Goal: Task Accomplishment & Management: Use online tool/utility

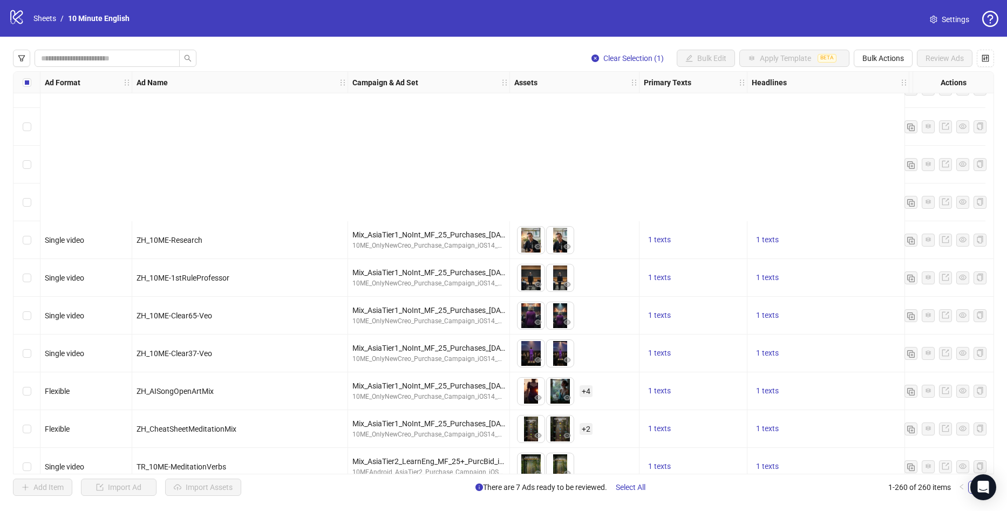
scroll to position [8096, 0]
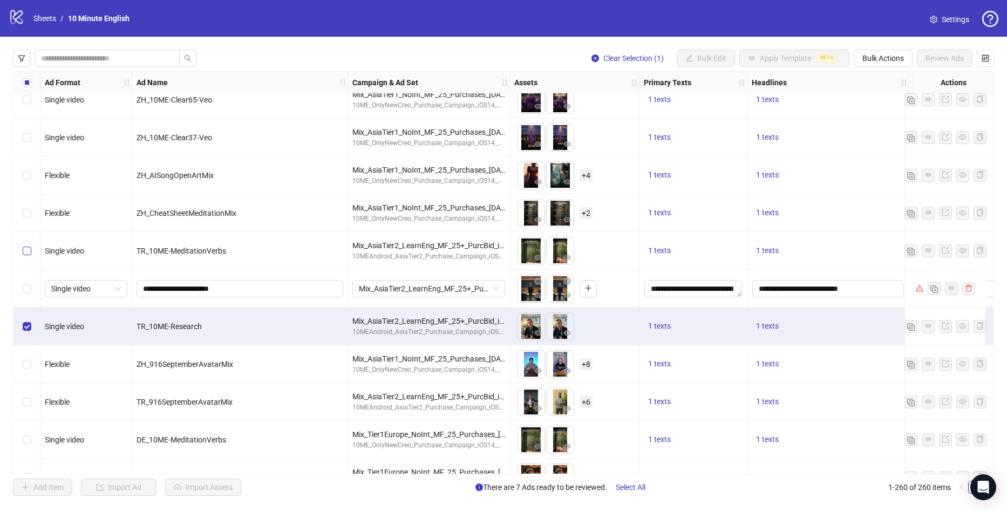
click at [24, 256] on label "Select row 219" at bounding box center [27, 251] width 9 height 12
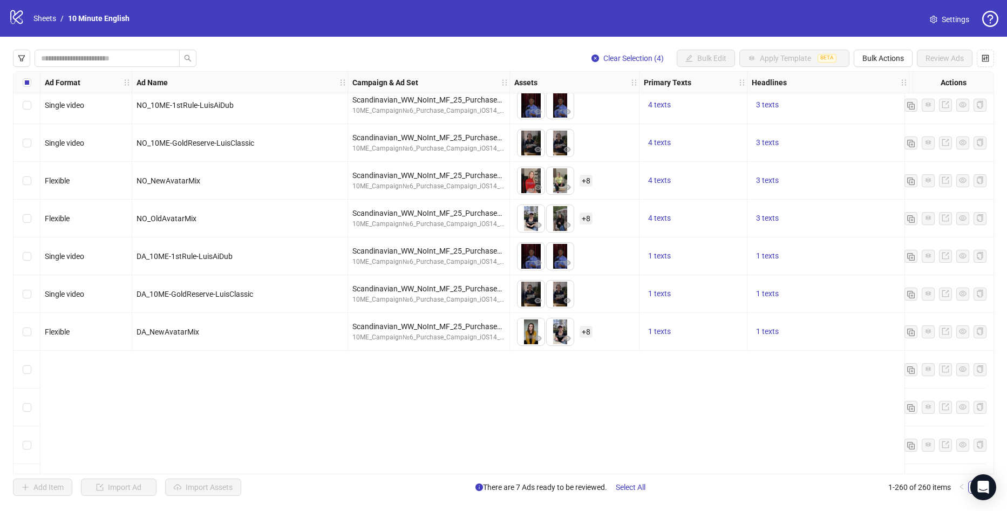
scroll to position [7286, 0]
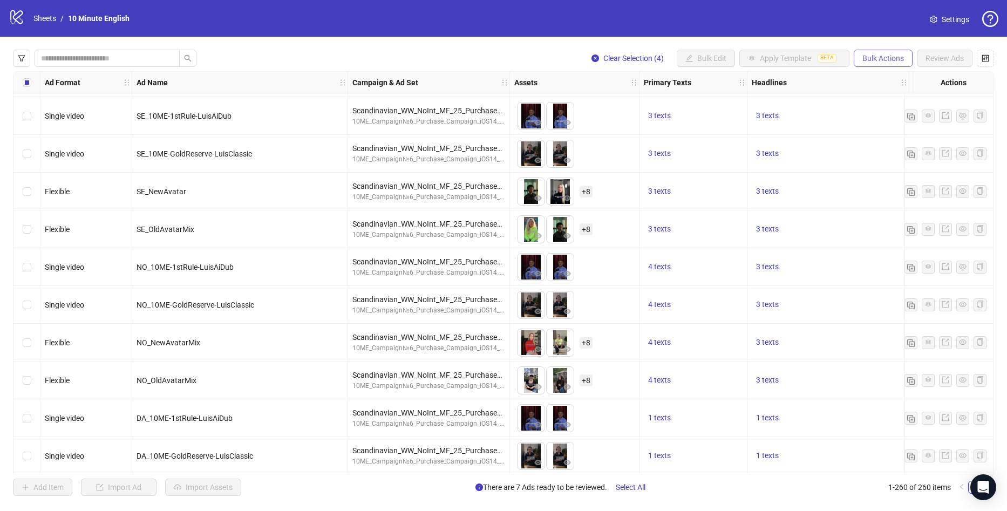
click at [886, 63] on span "Bulk Actions" at bounding box center [883, 58] width 42 height 9
click at [888, 114] on span "Duplicate with assets" at bounding box center [898, 115] width 74 height 12
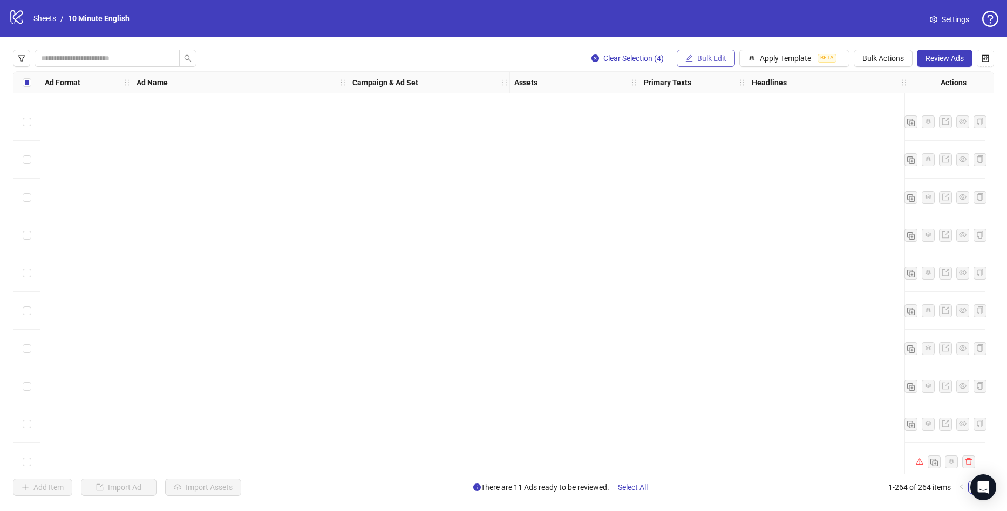
scroll to position [9596, 0]
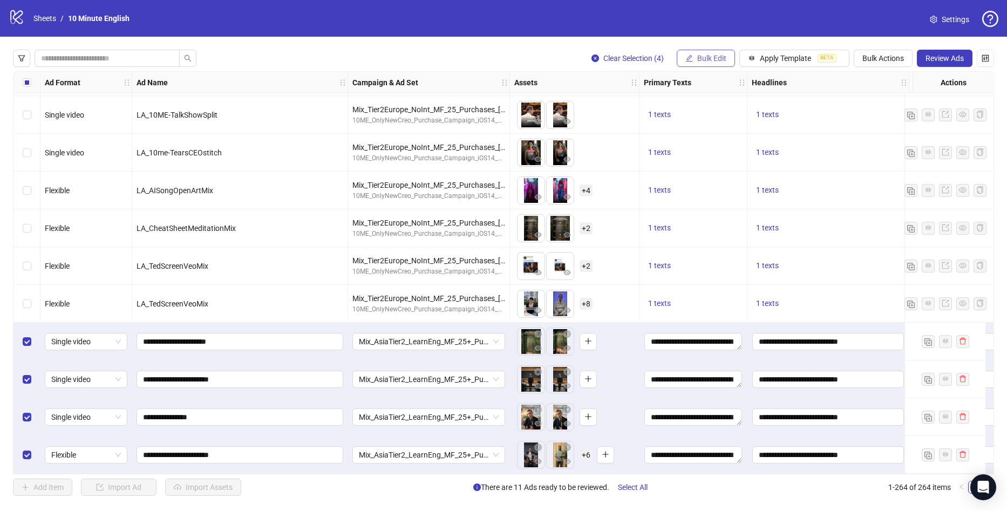
click at [700, 59] on span "Bulk Edit" at bounding box center [711, 58] width 29 height 9
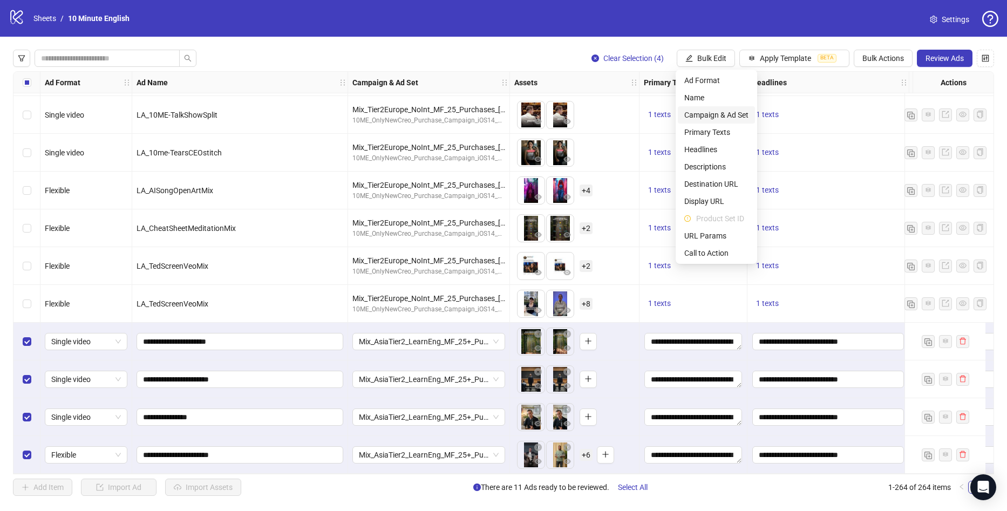
click at [727, 108] on li "Campaign & Ad Set" at bounding box center [716, 114] width 77 height 17
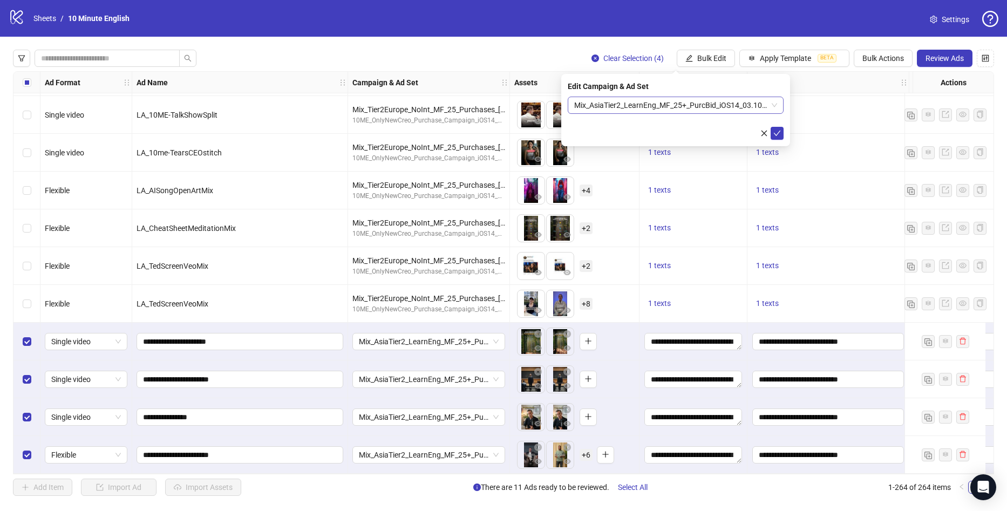
click at [662, 107] on span "Mix_AsiaTier2_LearnEng_MF_25+_PurcBid_iOS14_03.10.2025" at bounding box center [675, 105] width 203 height 16
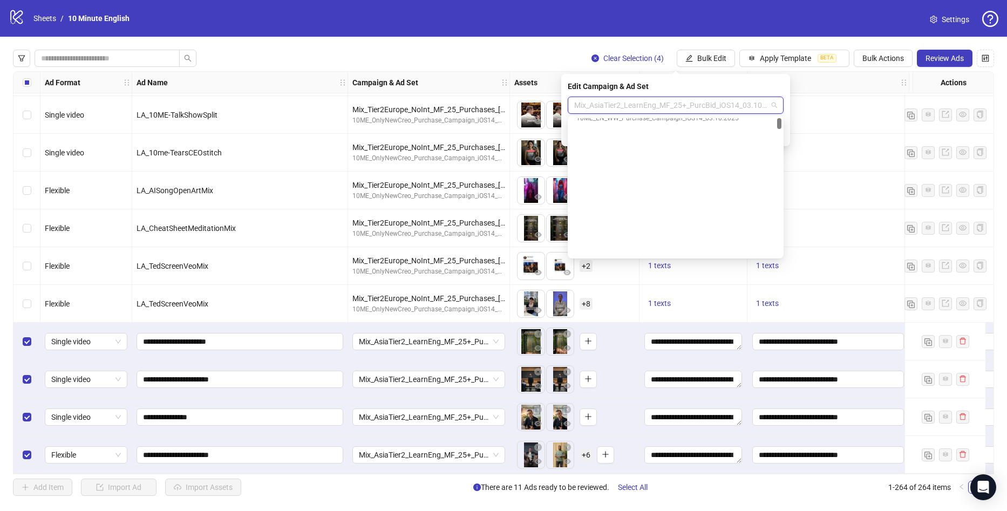
scroll to position [0, 0]
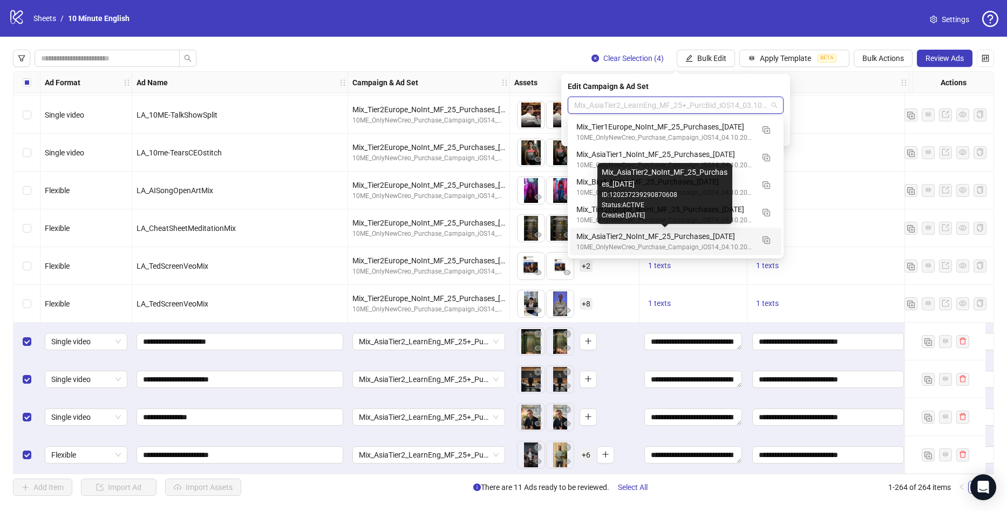
click at [663, 238] on div "Mix_AsiaTier2_NoInt_MF_25_Purchases_[DATE]" at bounding box center [664, 236] width 177 height 12
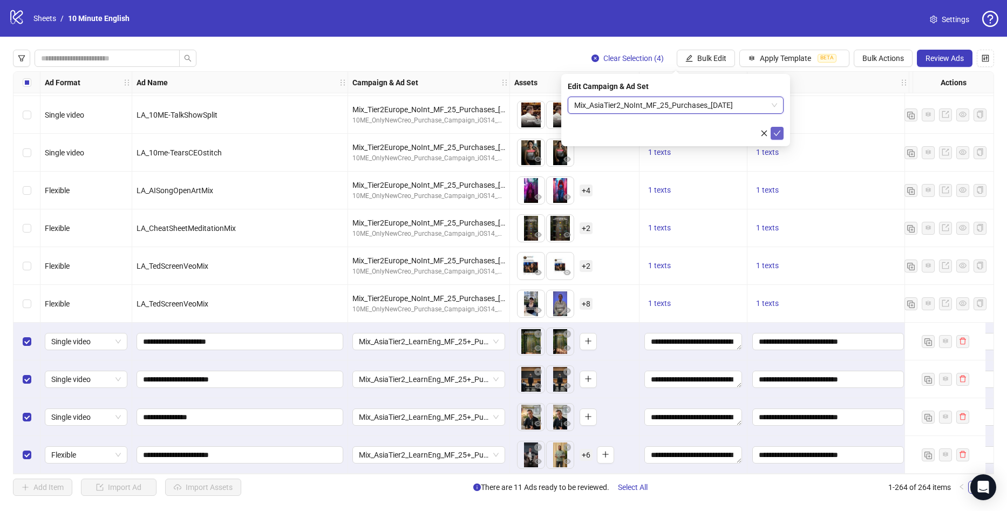
click at [775, 132] on icon "check" at bounding box center [777, 134] width 8 height 8
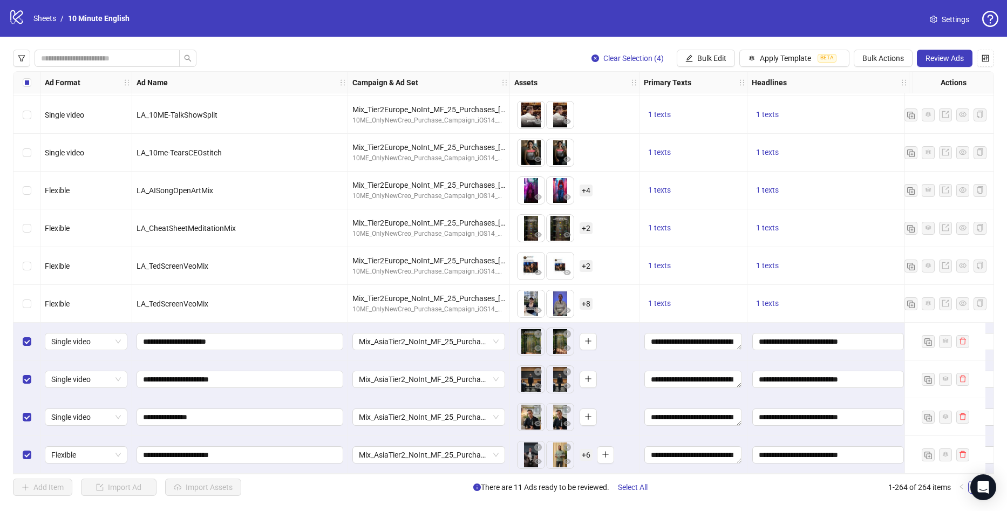
click at [29, 77] on label "Select all rows" at bounding box center [27, 83] width 9 height 12
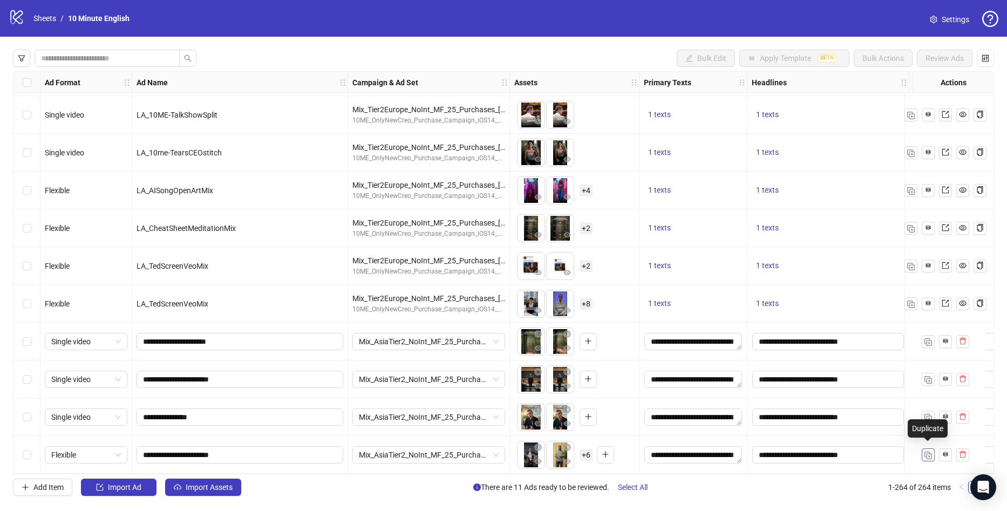
click at [928, 452] on img "button" at bounding box center [928, 456] width 8 height 8
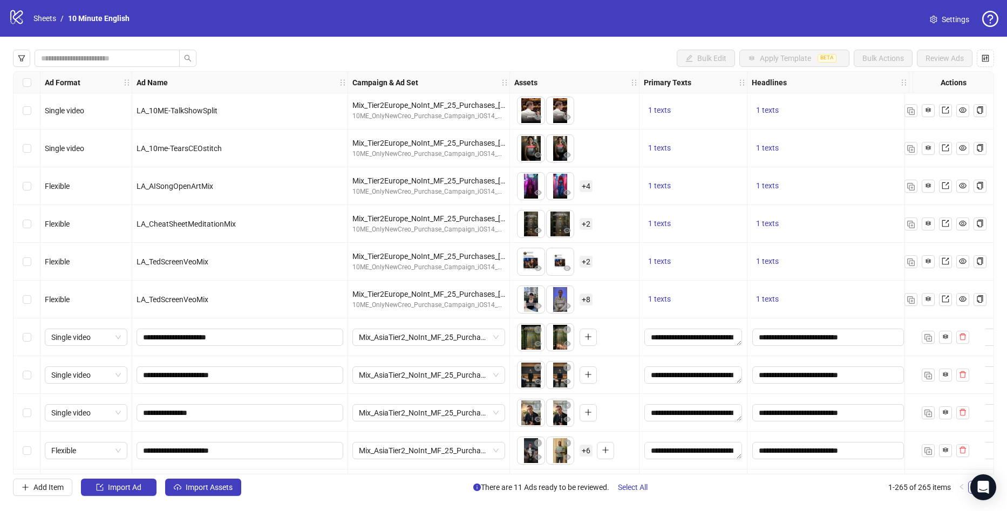
scroll to position [9634, 0]
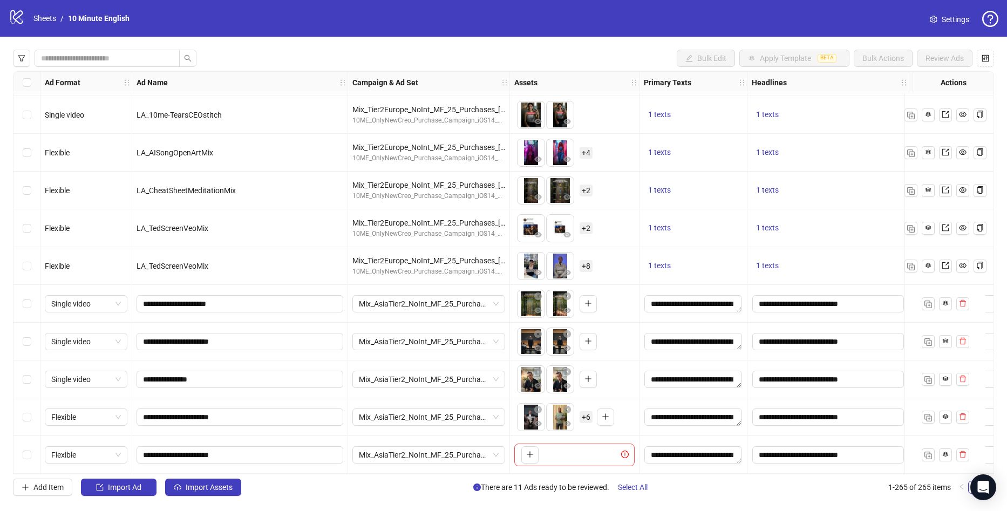
click at [535, 451] on div "Ad Format Ad Name Campaign & Ad Set Assets Primary Texts Headlines Descriptions…" at bounding box center [503, 272] width 981 height 403
click at [530, 451] on icon "plus" at bounding box center [530, 455] width 8 height 8
drag, startPoint x: 227, startPoint y: 452, endPoint x: 134, endPoint y: 452, distance: 93.4
click at [134, 452] on div "**********" at bounding box center [240, 455] width 216 height 38
paste input "**********"
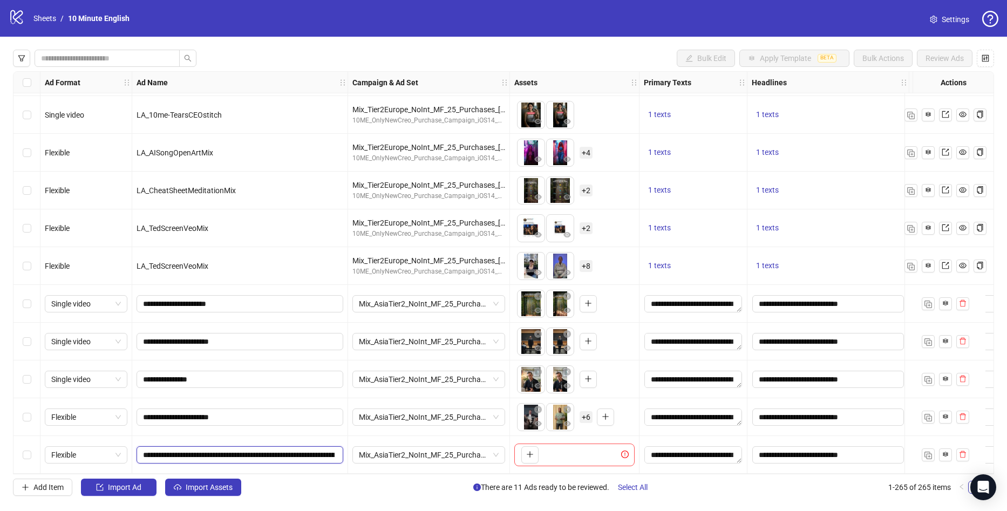
scroll to position [0, 500]
drag, startPoint x: 60, startPoint y: 446, endPoint x: 15, endPoint y: 447, distance: 45.9
drag, startPoint x: 175, startPoint y: 449, endPoint x: 156, endPoint y: 448, distance: 18.4
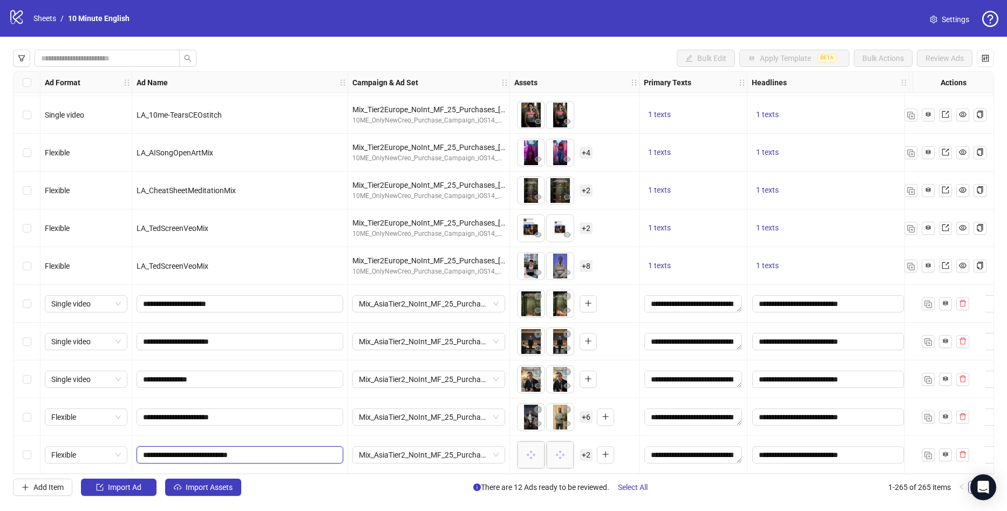
click at [156, 449] on input "**********" at bounding box center [239, 455] width 192 height 12
type input "**********"
click at [290, 479] on div "Add Item Import Ad Import Assets There are 12 Ads ready to be reviewed. Select …" at bounding box center [503, 487] width 981 height 17
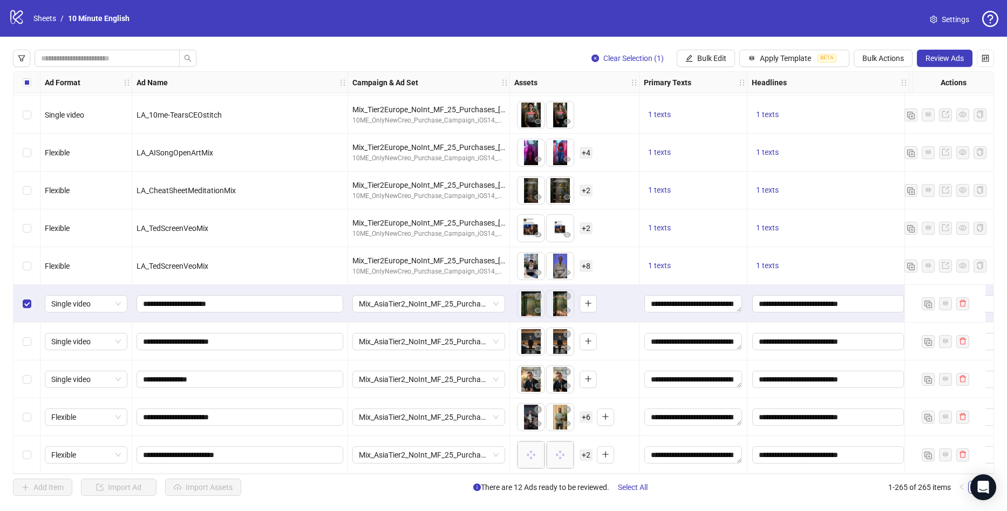
click at [31, 449] on div "Select row 265" at bounding box center [26, 455] width 27 height 38
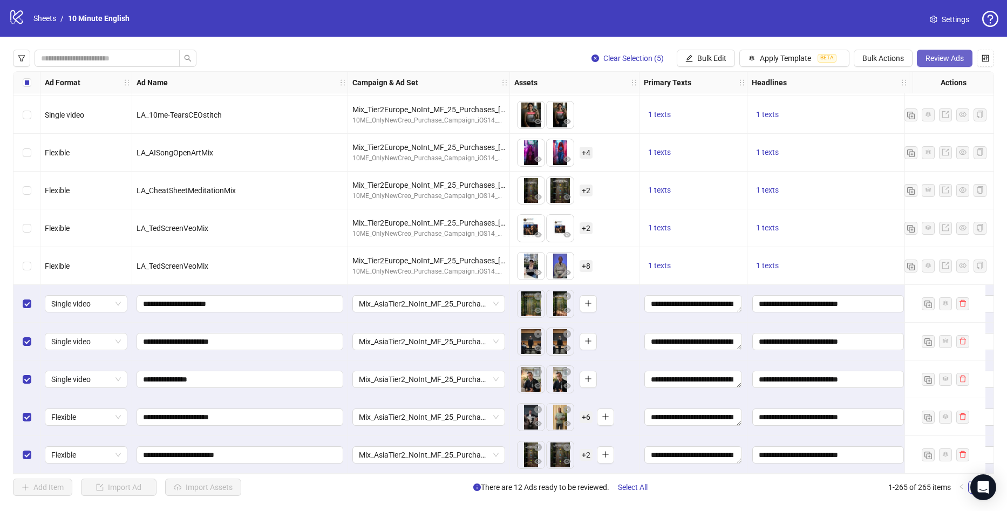
click at [928, 56] on span "Review Ads" at bounding box center [944, 58] width 38 height 9
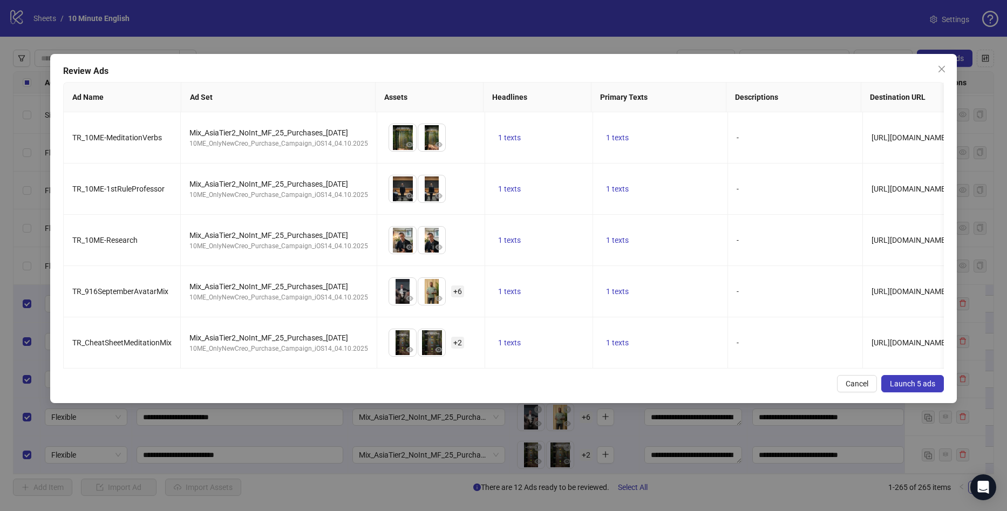
click at [916, 388] on span "Launch 5 ads" at bounding box center [912, 383] width 45 height 9
